Goal: Information Seeking & Learning: Learn about a topic

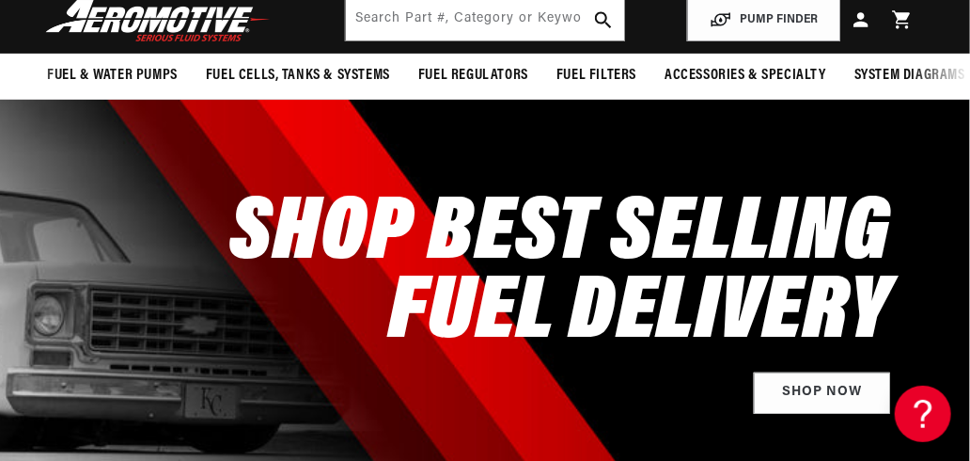
scroll to position [0, 3]
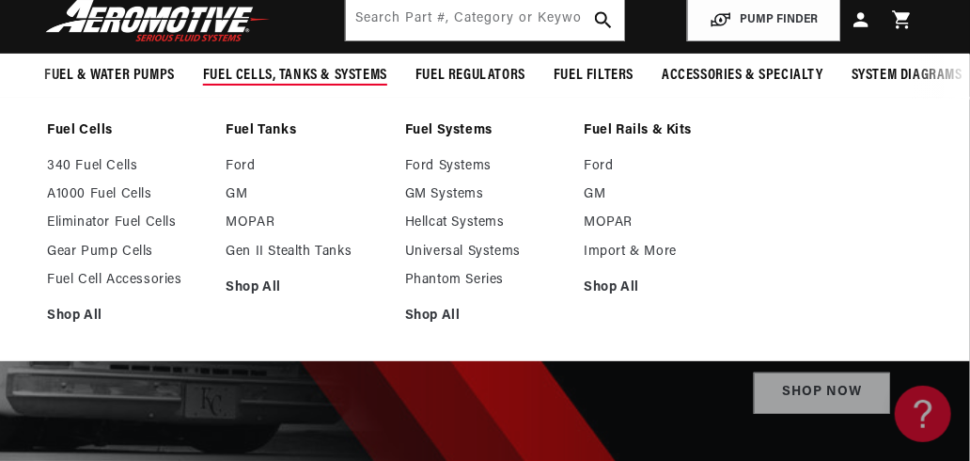
click at [284, 58] on summary "Fuel Cells, Tanks & Systems" at bounding box center [295, 76] width 212 height 44
drag, startPoint x: 295, startPoint y: 95, endPoint x: 297, endPoint y: 78, distance: 17.0
click at [297, 78] on summary "Fuel Cells, Tanks & Systems" at bounding box center [295, 76] width 212 height 44
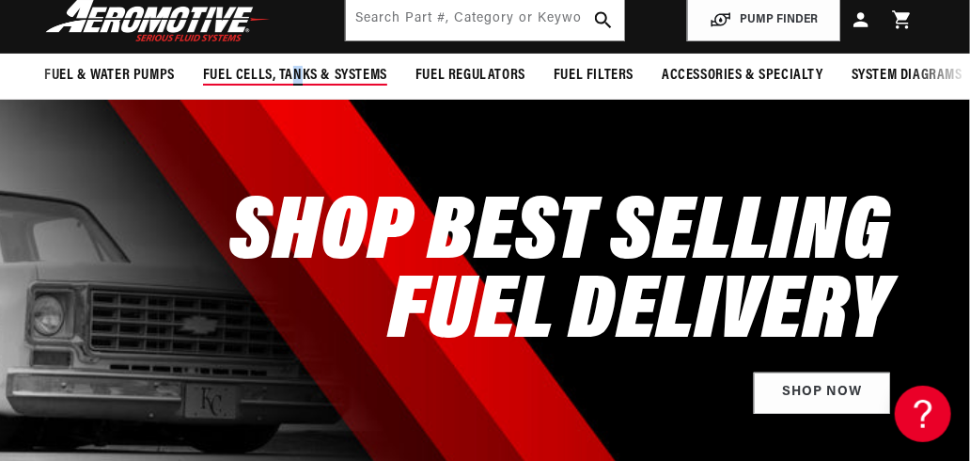
click at [297, 78] on span "Fuel Cells, Tanks & Systems" at bounding box center [295, 76] width 184 height 20
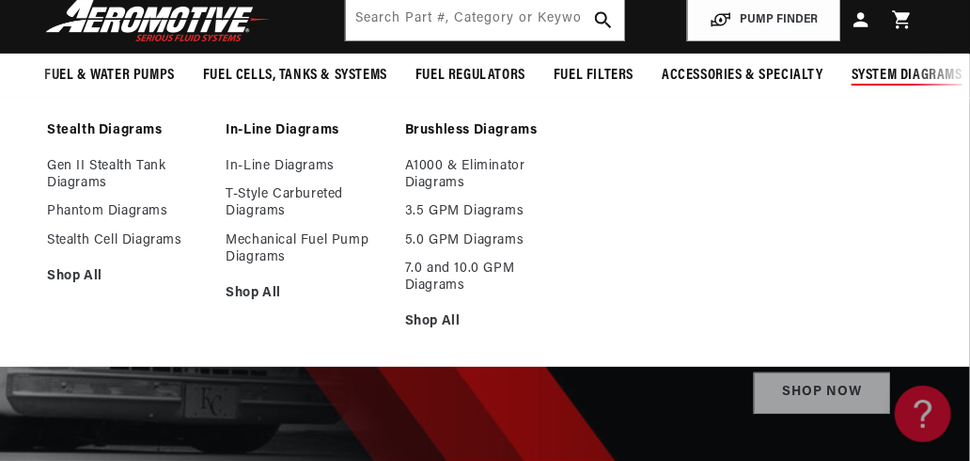
click at [905, 86] on summary "System Diagrams" at bounding box center [907, 76] width 139 height 44
click at [933, 80] on span "System Diagrams" at bounding box center [907, 76] width 111 height 20
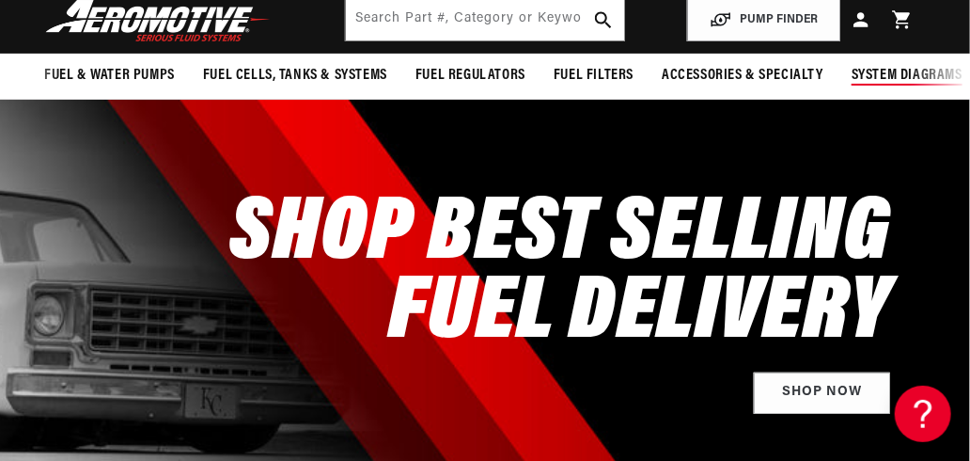
click at [933, 80] on span "System Diagrams" at bounding box center [907, 76] width 111 height 20
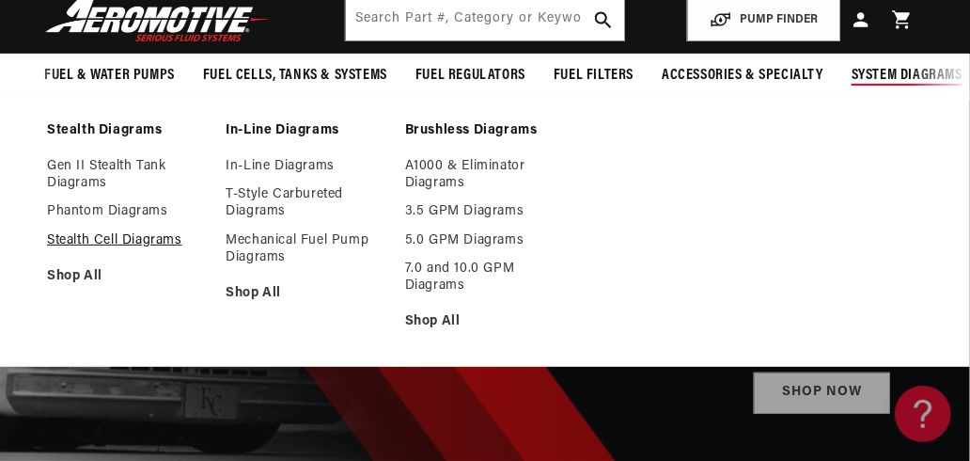
drag, startPoint x: 871, startPoint y: 89, endPoint x: 89, endPoint y: 246, distance: 797.0
click at [838, 99] on details "System Diagrams Stealth Diagrams Gen II Stealth Tank Diagrams Phantom Diagrams" at bounding box center [907, 76] width 139 height 45
click at [89, 248] on link "Stealth Cell Diagrams" at bounding box center [127, 240] width 160 height 17
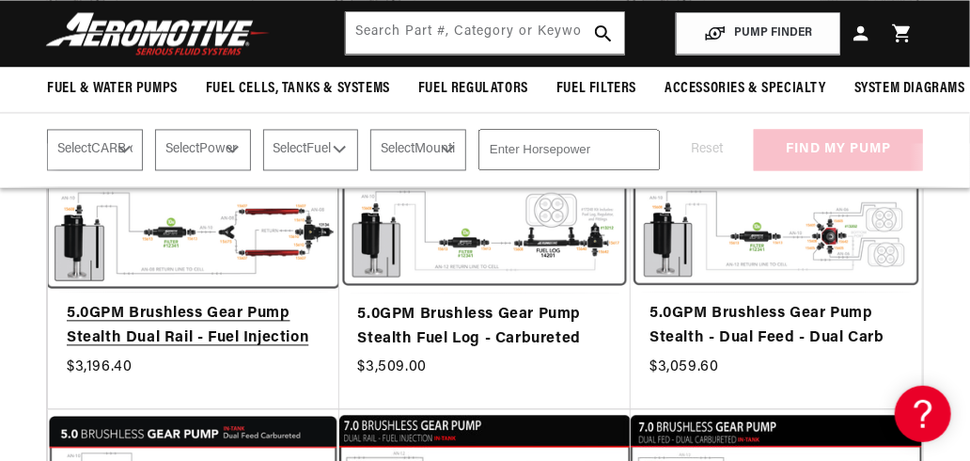
scroll to position [1128, 0]
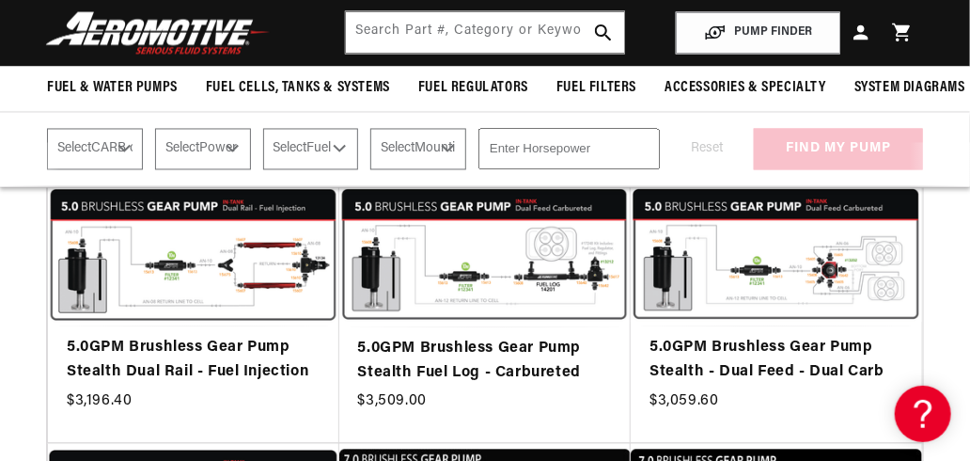
click at [122, 160] on select "Select CARB or EFI Carbureted Fuel Injected" at bounding box center [95, 149] width 96 height 41
select select "Fuel-Injected"
click at [47, 142] on select "Select CARB or EFI Carbureted Fuel Injected" at bounding box center [95, 149] width 96 height 41
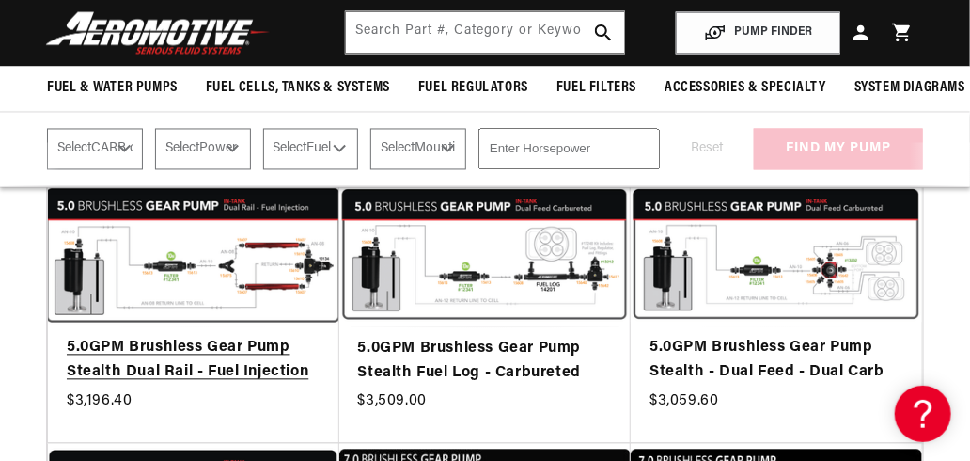
select select "Fuel-Injected"
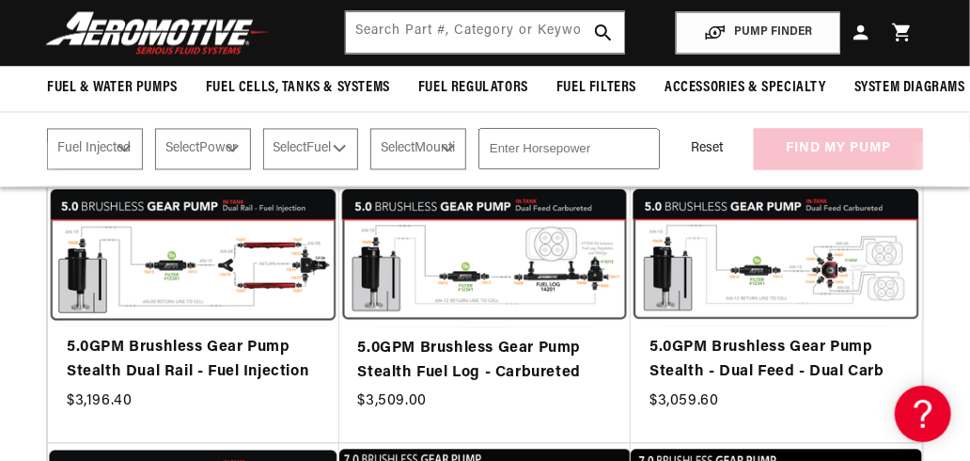
click at [240, 166] on select "Select Power Adder No - Naturally Aspirated Yes - Forced Induction" at bounding box center [203, 149] width 96 height 41
select select "No-Naturally-Aspirated"
click at [156, 142] on select "Select Power Adder No - Naturally Aspirated Yes - Forced Induction" at bounding box center [203, 149] width 96 height 41
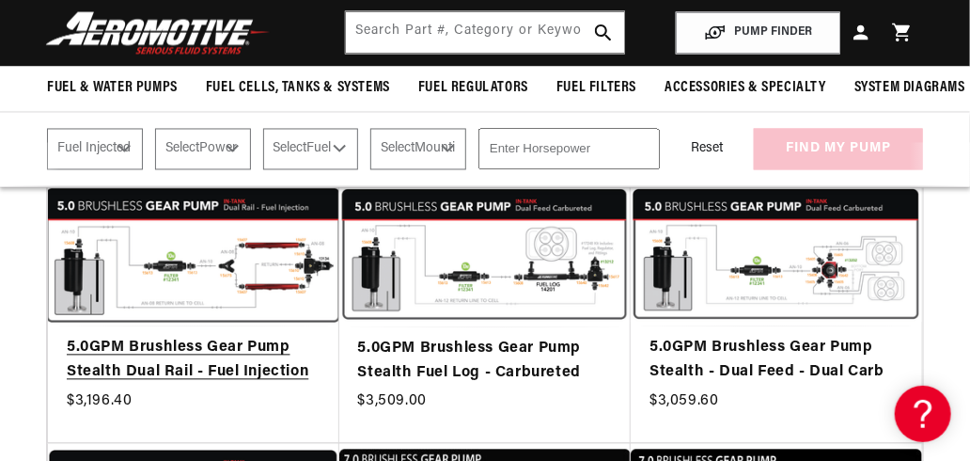
select select "No-Naturally-Aspirated"
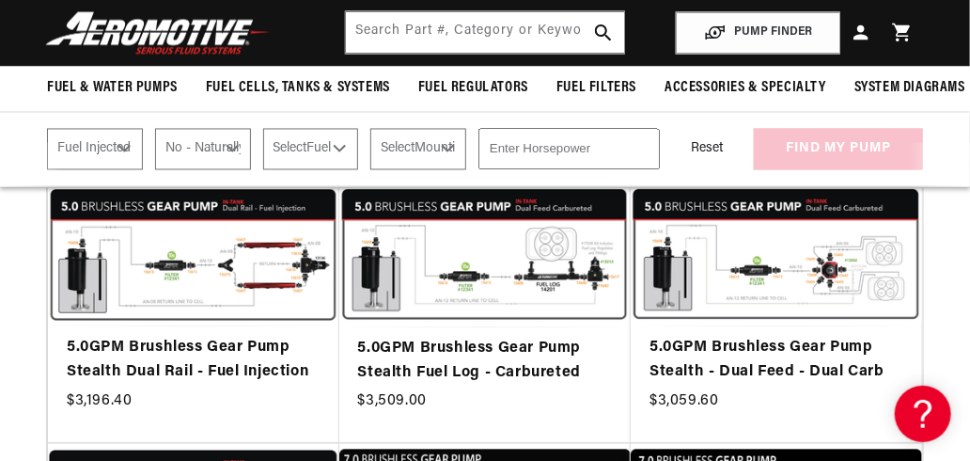
click at [326, 163] on select "Select Fuel E85 Gas" at bounding box center [311, 149] width 96 height 41
select select "Gas"
click at [266, 142] on select "Select Fuel E85 Gas" at bounding box center [311, 149] width 96 height 41
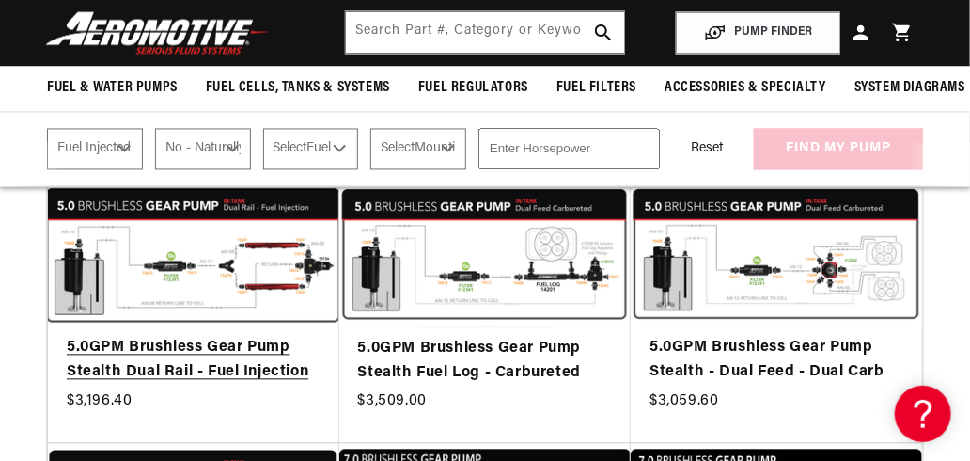
select select "Gas"
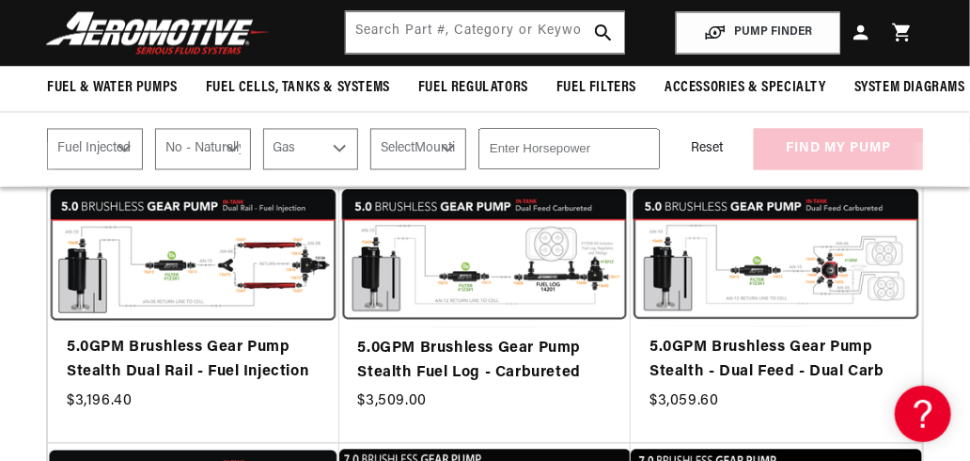
click at [433, 161] on select "Select Mounting External In-Tank" at bounding box center [418, 149] width 96 height 41
select select "In-Tank"
click at [375, 142] on select "Select Mounting External In-Tank" at bounding box center [418, 149] width 96 height 41
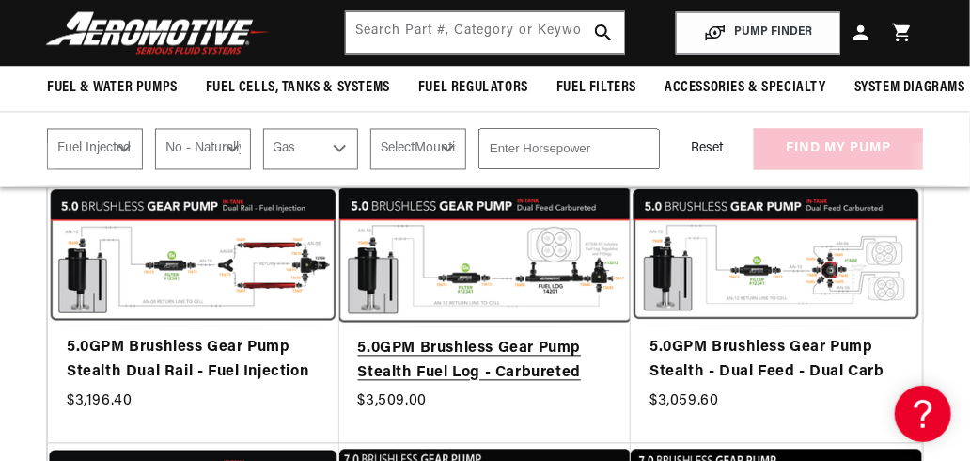
select select "In-Tank"
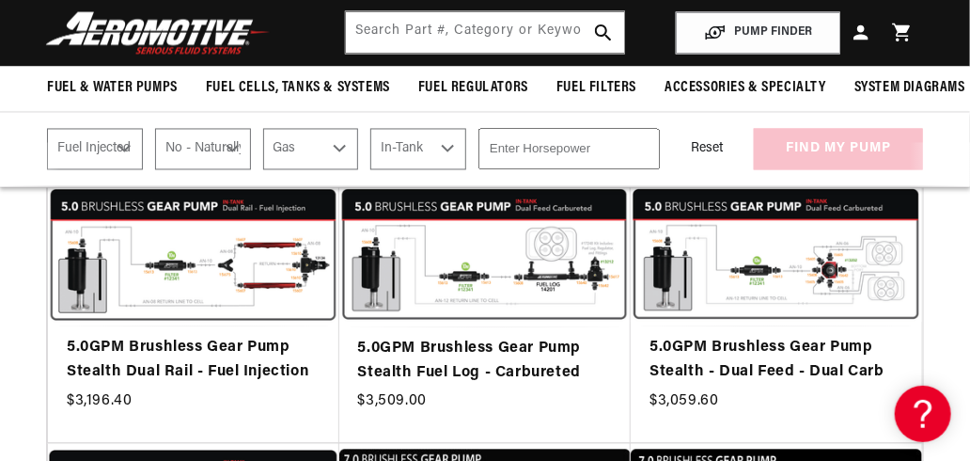
click at [564, 158] on input "number" at bounding box center [569, 149] width 181 height 41
type input "1"
click at [640, 161] on input "1" at bounding box center [569, 149] width 181 height 41
type input "400"
click at [897, 169] on div "Reset find my pump" at bounding box center [797, 149] width 251 height 41
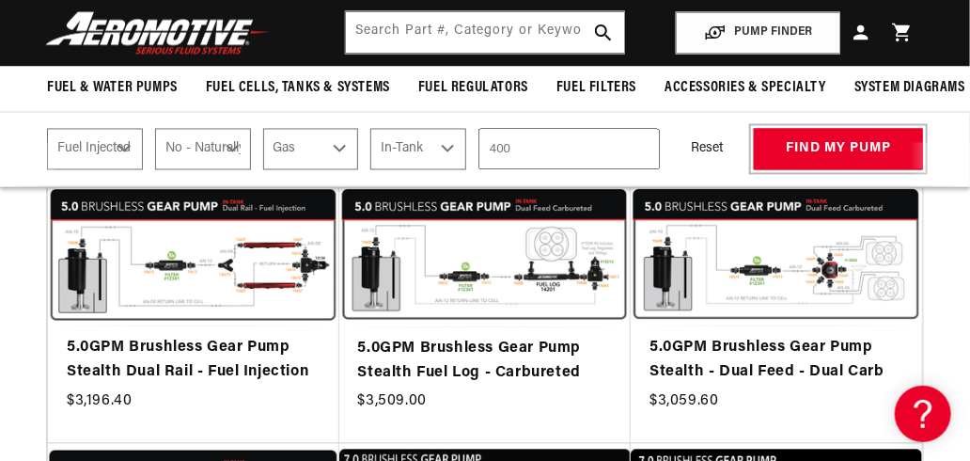
click at [897, 169] on button "find my pump" at bounding box center [838, 150] width 169 height 42
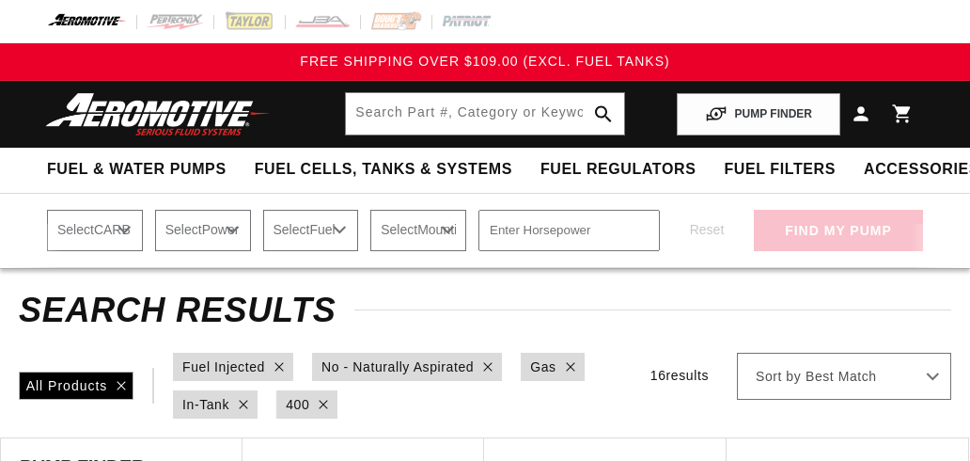
select select "Fuel-Injected"
select select "No-Naturally-Aspirated"
select select "Gas"
select select "In-Tank"
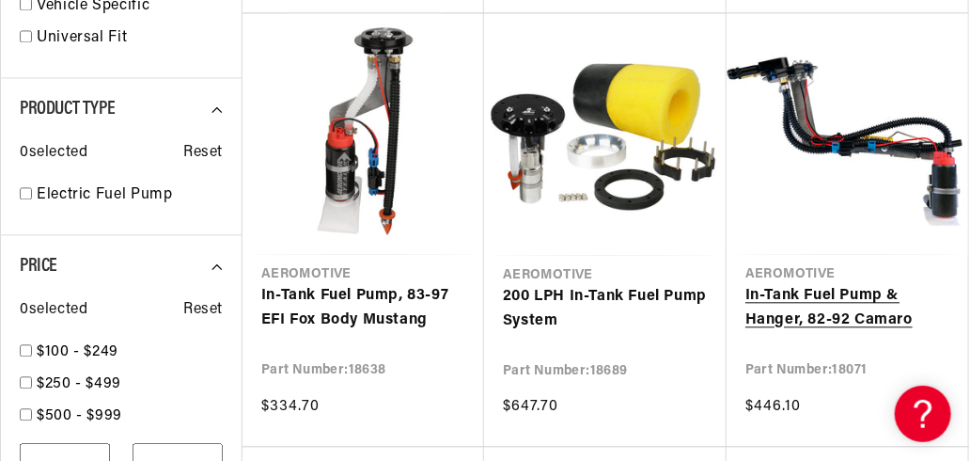
scroll to position [1316, 0]
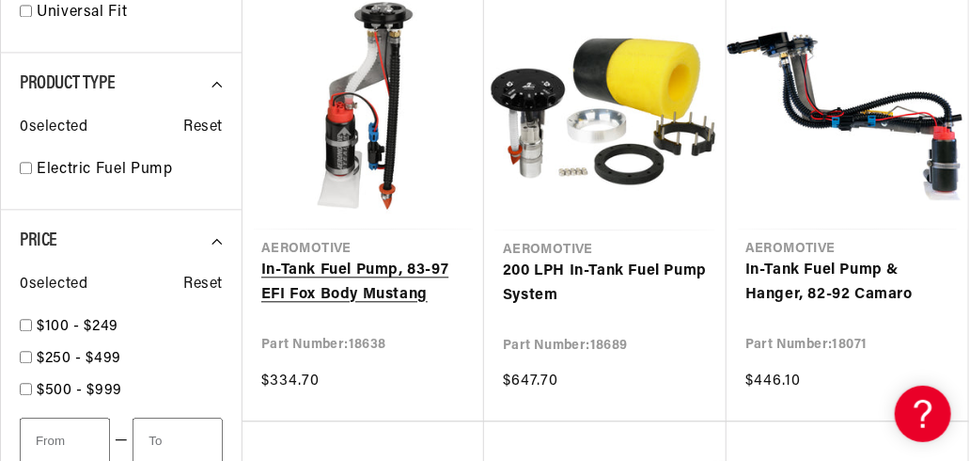
click at [312, 289] on link "In-Tank Fuel Pump, 83-97 EFI Fox Body Mustang" at bounding box center [363, 283] width 204 height 48
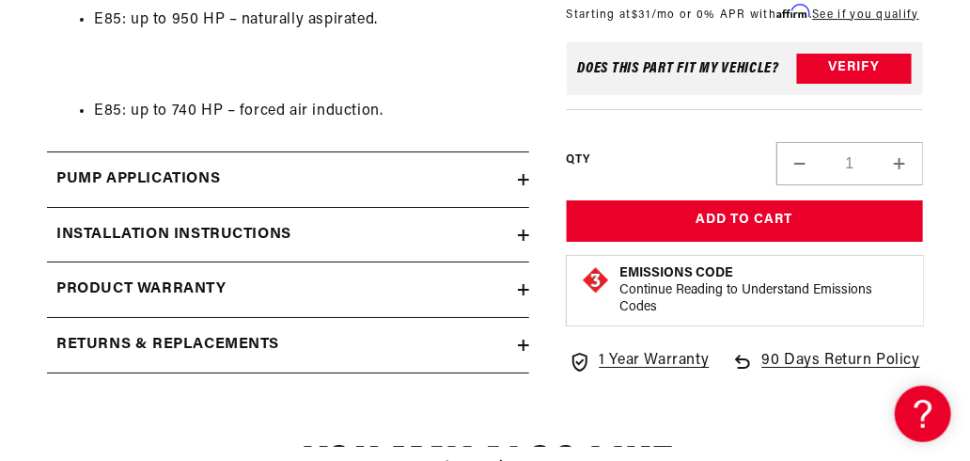
scroll to position [4419, 0]
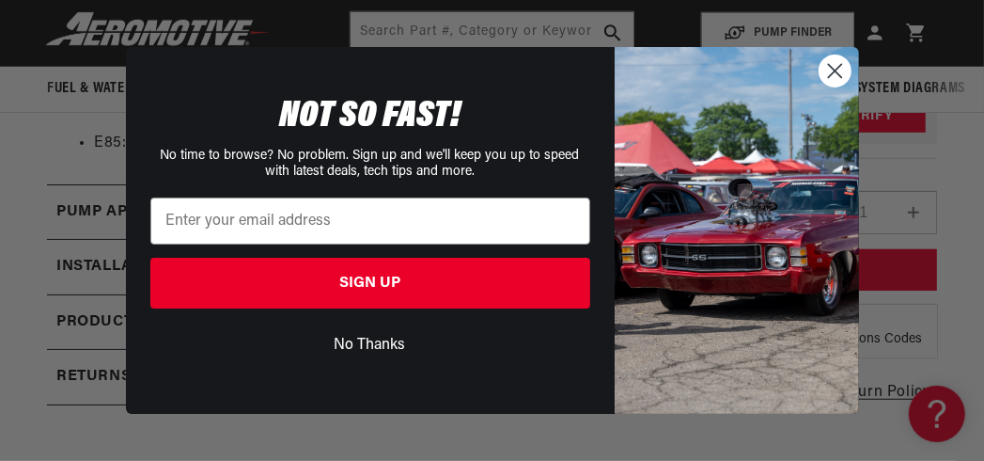
click at [842, 72] on circle "Close dialog" at bounding box center [834, 70] width 31 height 31
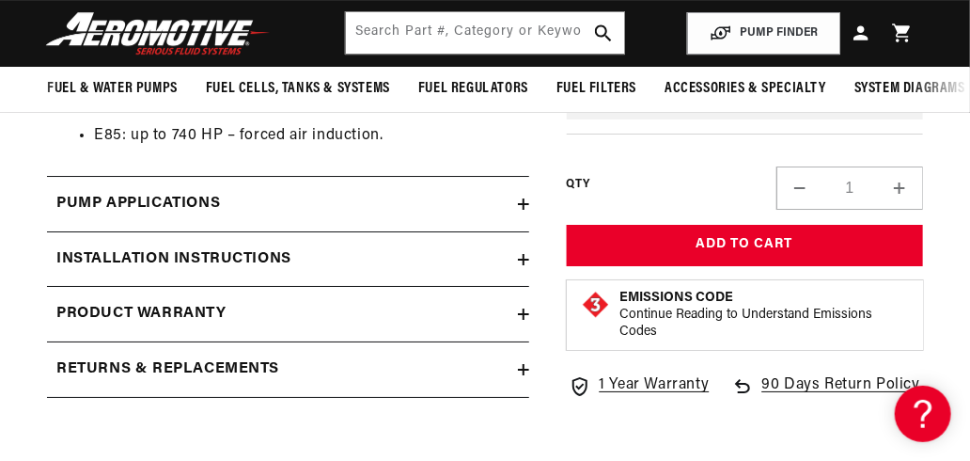
click at [518, 210] on icon at bounding box center [523, 203] width 11 height 11
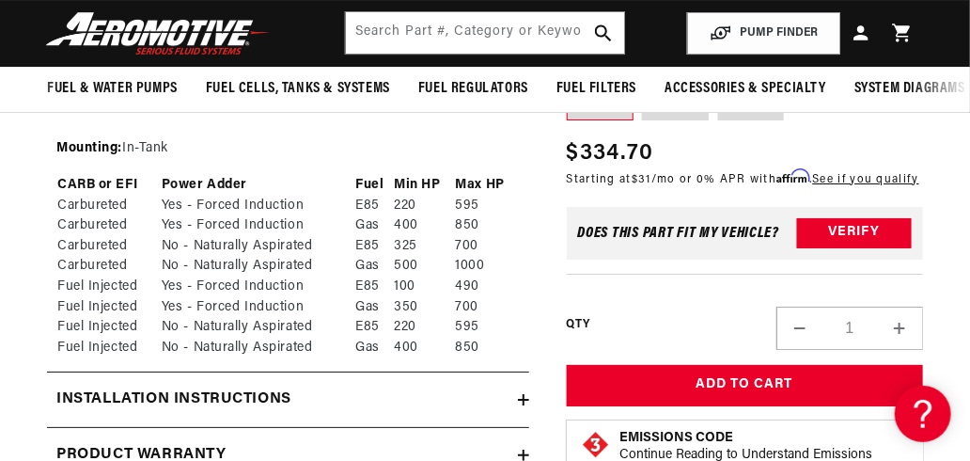
scroll to position [4607, 0]
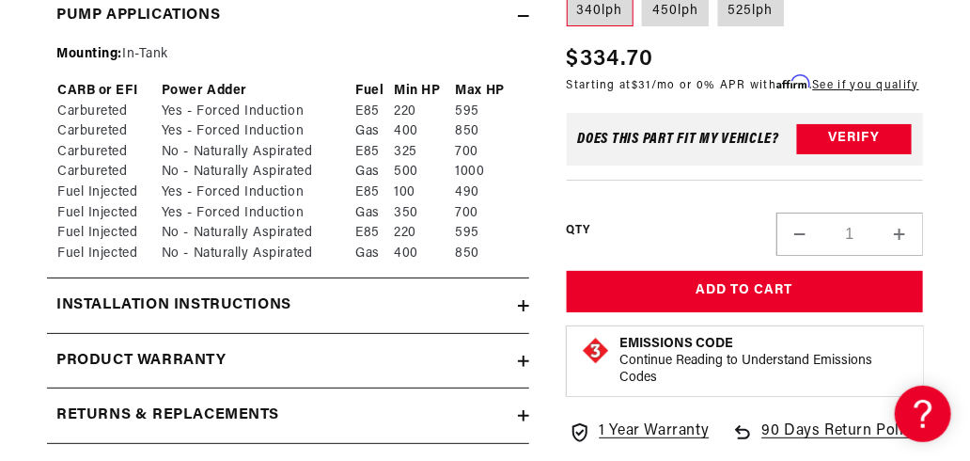
click at [239, 315] on h2 "Installation Instructions" at bounding box center [173, 305] width 235 height 24
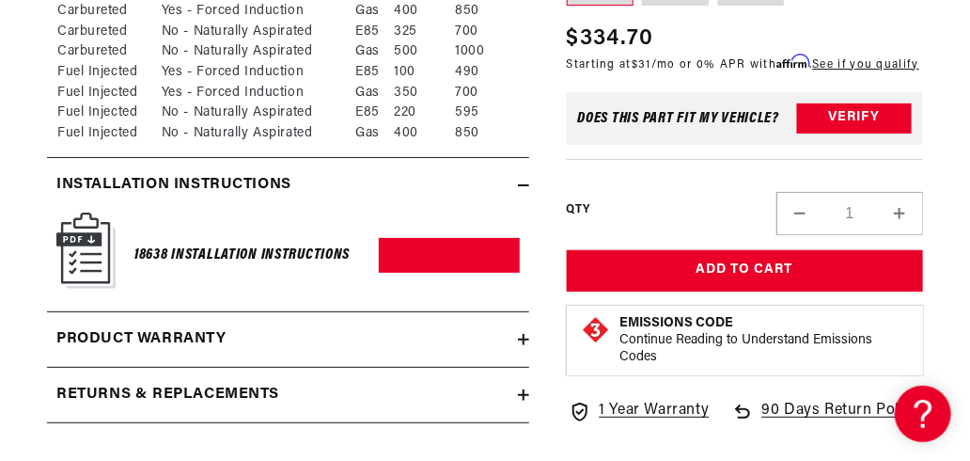
scroll to position [4795, 0]
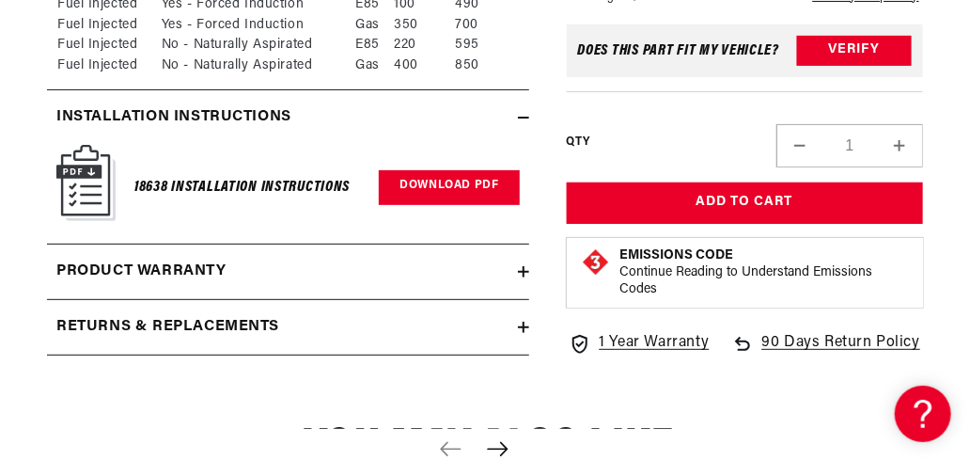
click at [420, 205] on link "Download PDF" at bounding box center [449, 187] width 140 height 35
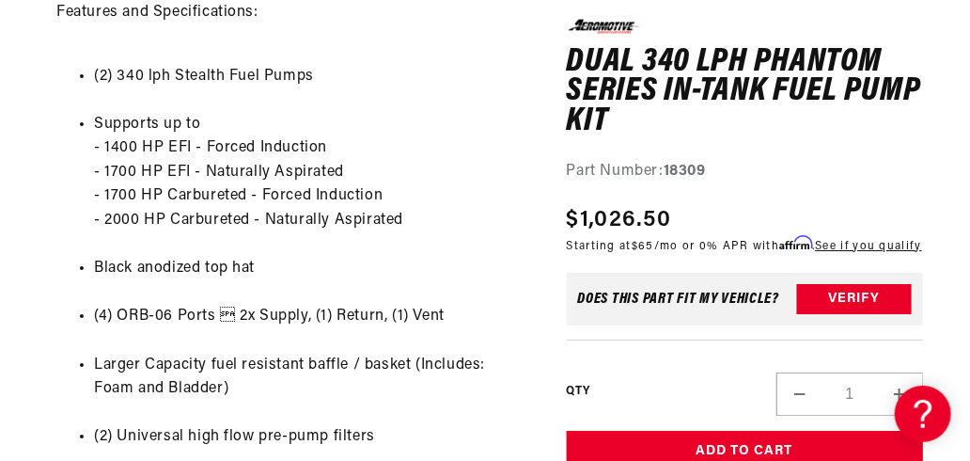
scroll to position [2163, 0]
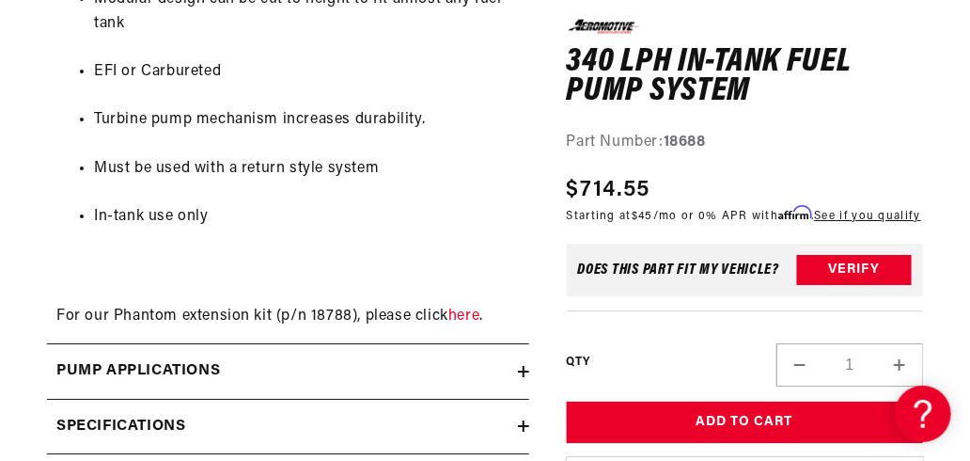
scroll to position [2257, 0]
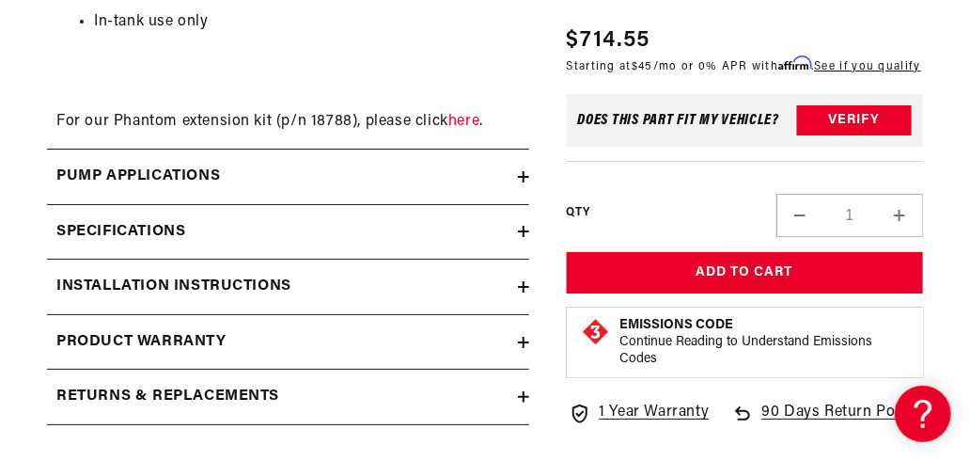
click at [255, 291] on h2 "Installation Instructions" at bounding box center [173, 287] width 235 height 24
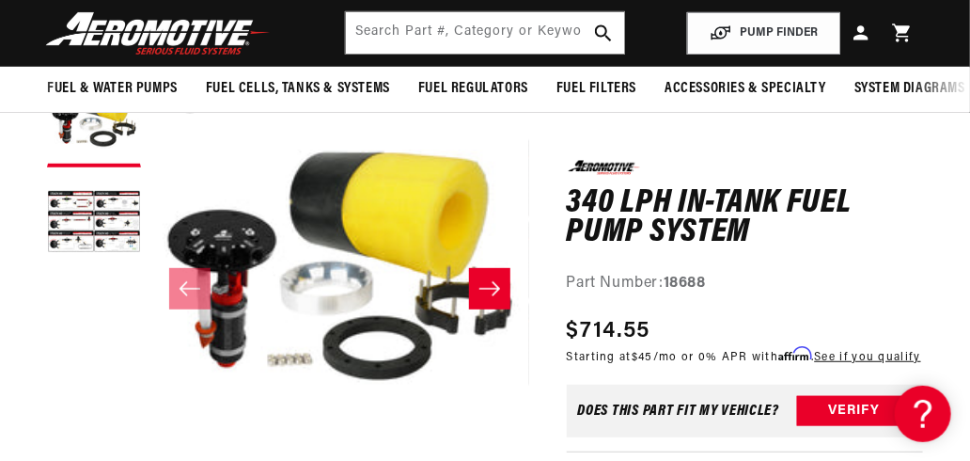
scroll to position [1, 0]
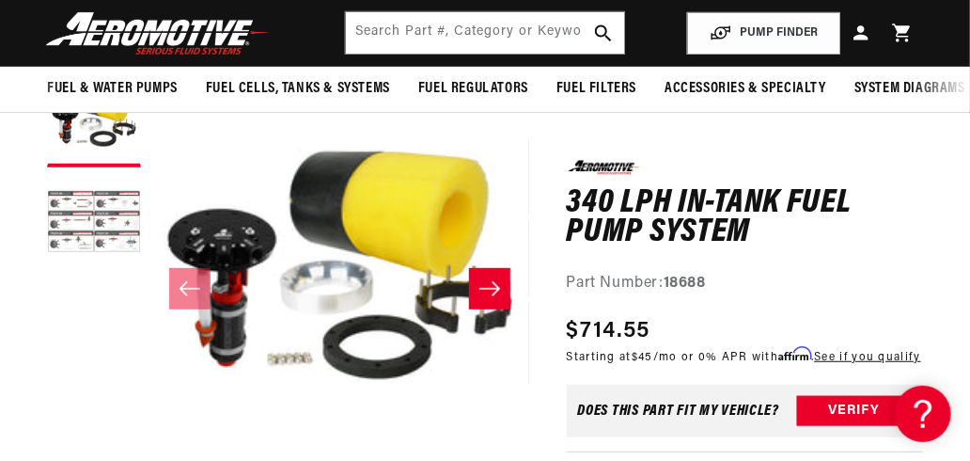
click at [56, 220] on button "Load image 2 in gallery view" at bounding box center [94, 224] width 94 height 94
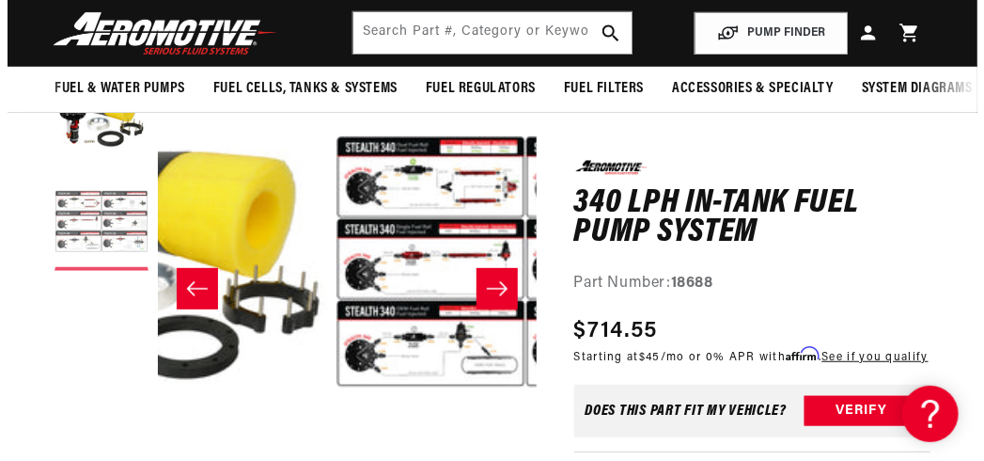
scroll to position [1, 378]
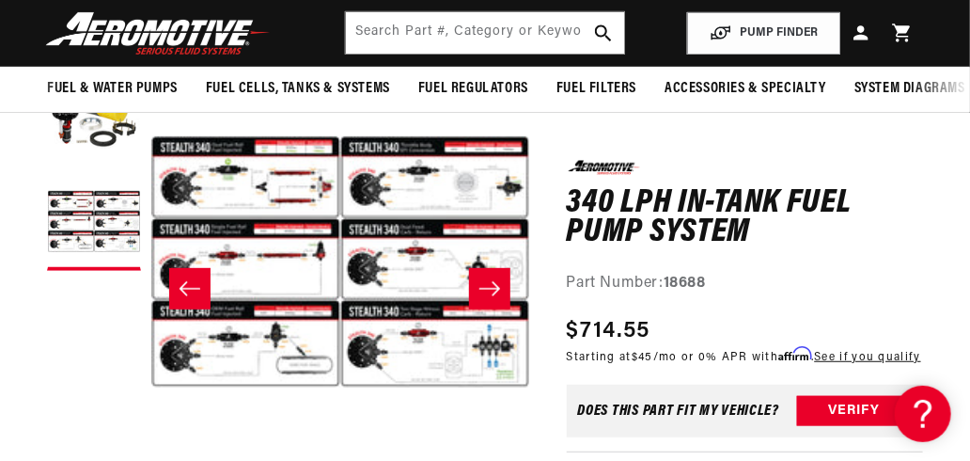
click at [151, 451] on button "Open media 2 in modal" at bounding box center [151, 451] width 0 height 0
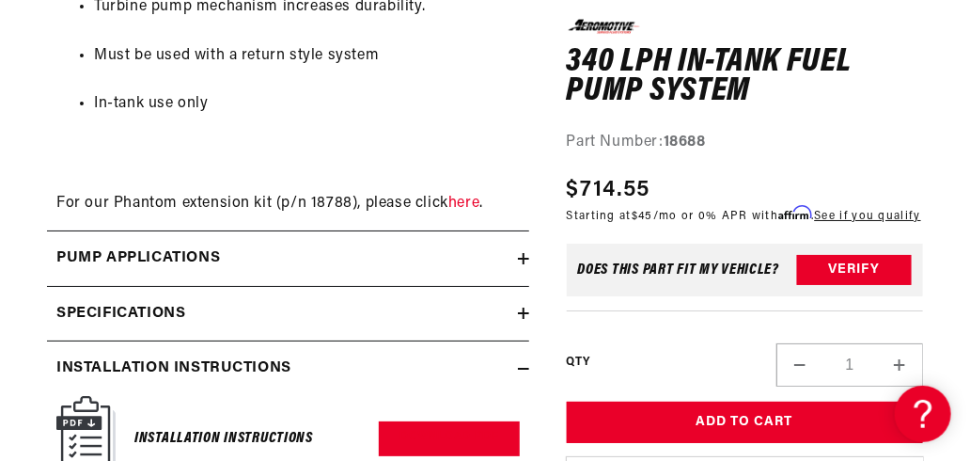
scroll to position [2209, 0]
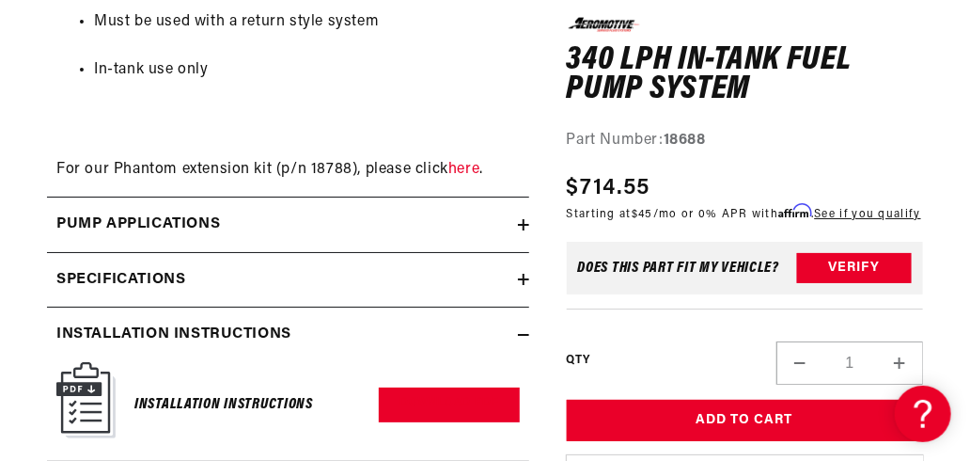
click at [385, 277] on summary "Specifications" at bounding box center [288, 280] width 482 height 55
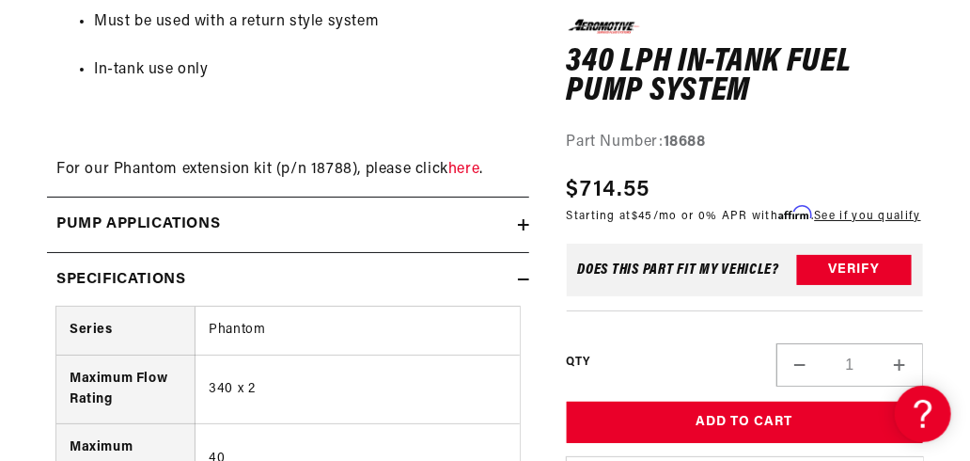
click at [394, 249] on summary "Pump Applications" at bounding box center [288, 224] width 482 height 55
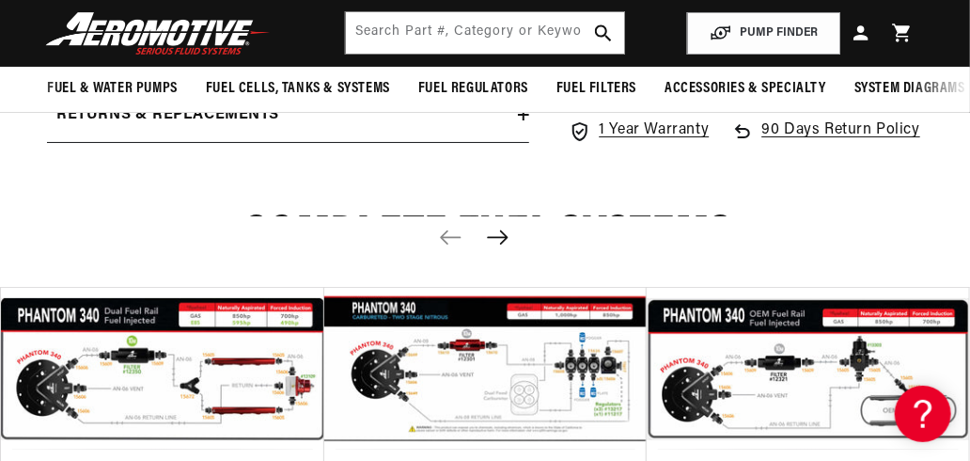
scroll to position [4559, 0]
